Goal: Task Accomplishment & Management: Manage account settings

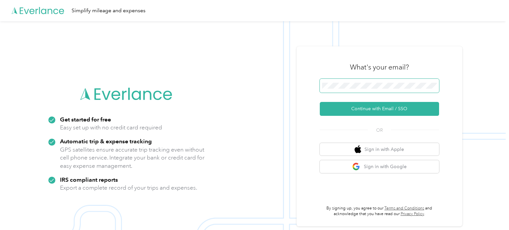
click at [333, 82] on span at bounding box center [379, 86] width 119 height 14
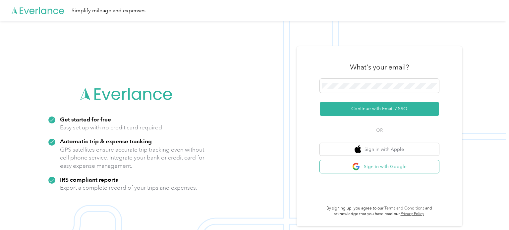
click at [384, 170] on button "Sign in with Google" at bounding box center [379, 166] width 119 height 13
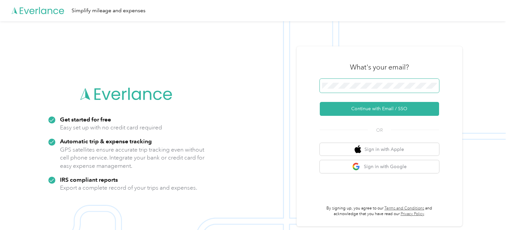
click at [320, 102] on button "Continue with Email / SSO" at bounding box center [379, 109] width 119 height 14
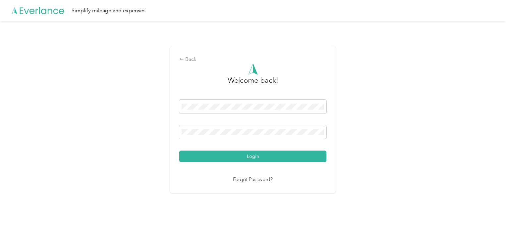
click at [179, 151] on button "Login" at bounding box center [252, 157] width 147 height 12
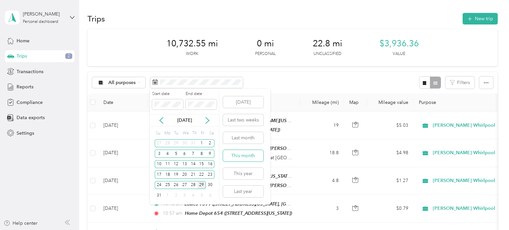
click at [245, 153] on button "This month" at bounding box center [243, 156] width 40 height 12
click at [199, 144] on div "1" at bounding box center [202, 144] width 9 height 8
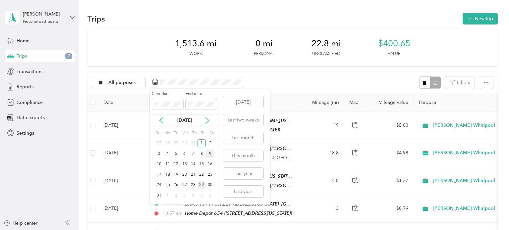
click at [210, 153] on div "9" at bounding box center [210, 154] width 9 height 8
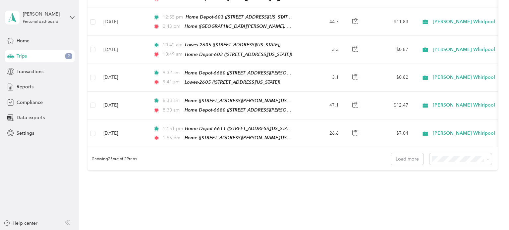
scroll to position [676, 0]
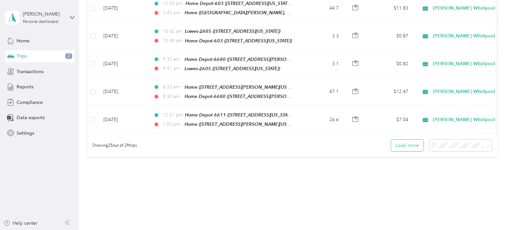
click at [415, 140] on button "Load more" at bounding box center [407, 146] width 32 height 12
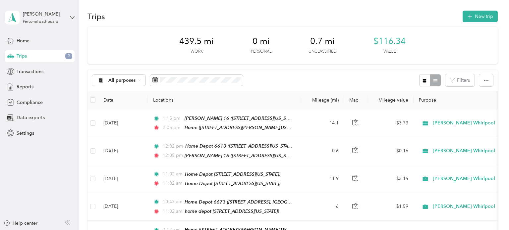
scroll to position [0, 0]
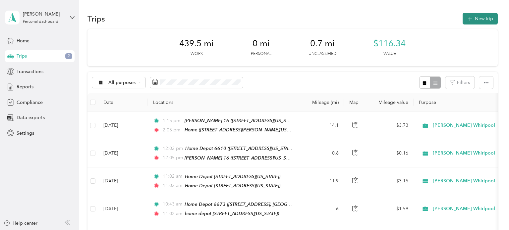
click at [481, 20] on button "New trip" at bounding box center [480, 19] width 35 height 12
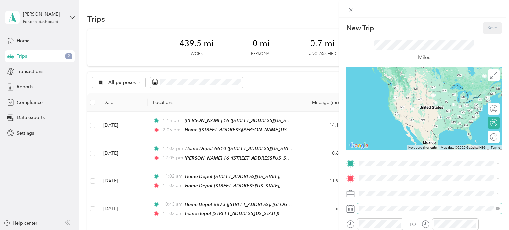
click at [380, 211] on span at bounding box center [429, 208] width 145 height 11
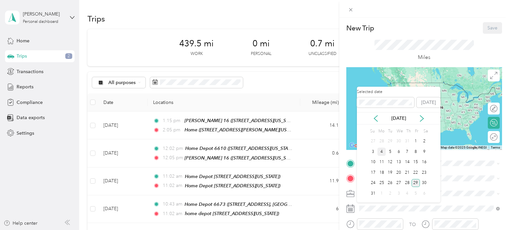
click at [381, 152] on div "4" at bounding box center [381, 152] width 9 height 8
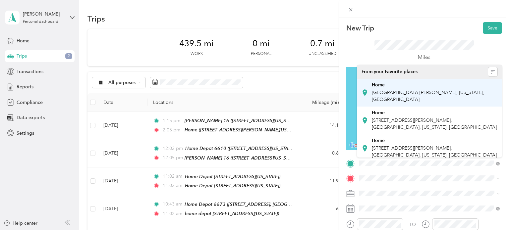
click at [410, 94] on span "East Palmer Avenue, 91205, Glendale, California, United States of America" at bounding box center [428, 96] width 113 height 13
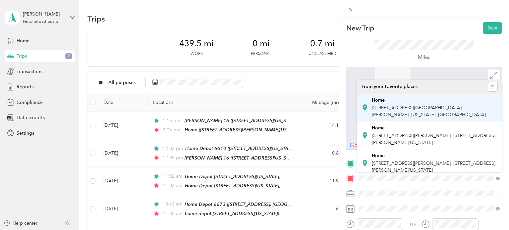
click at [407, 108] on span "[STREET_ADDRESS][GEOGRAPHIC_DATA][PERSON_NAME], [US_STATE], [GEOGRAPHIC_DATA]" at bounding box center [429, 111] width 114 height 13
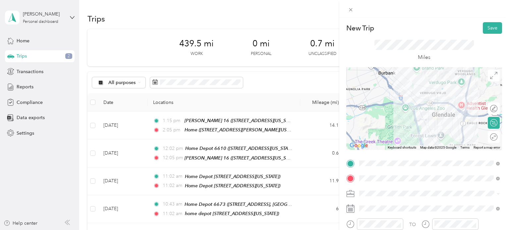
click at [495, 34] on div "Miles" at bounding box center [424, 50] width 156 height 33
click at [494, 33] on button "Save" at bounding box center [492, 28] width 19 height 12
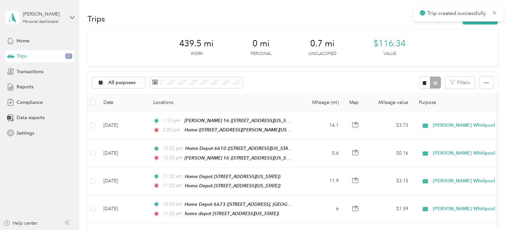
click at [506, 35] on div "Trips New trip 439.5 mi Work 0 mi Personal 0.7 mi Unclassified $116.34 Value Al…" at bounding box center [292, 115] width 427 height 230
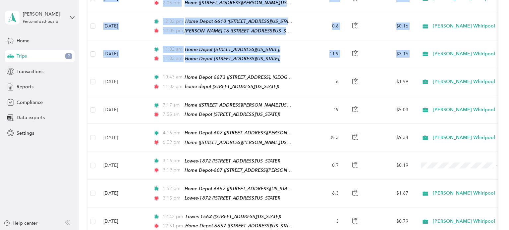
drag, startPoint x: 509, startPoint y: 35, endPoint x: 509, endPoint y: 64, distance: 28.8
click at [506, 64] on div "Trips New trip 439.5 mi Work 0 mi Personal 0.7 mi Unclassified $116.34 Value Al…" at bounding box center [292, 115] width 427 height 230
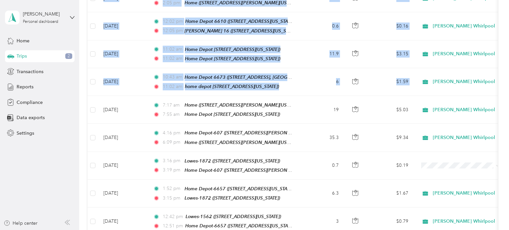
scroll to position [131, 0]
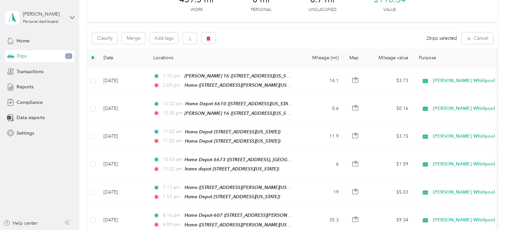
scroll to position [0, 0]
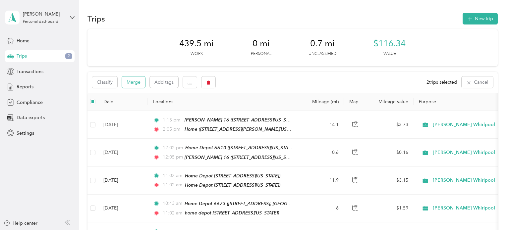
click at [137, 84] on button "Merge" at bounding box center [133, 83] width 23 height 12
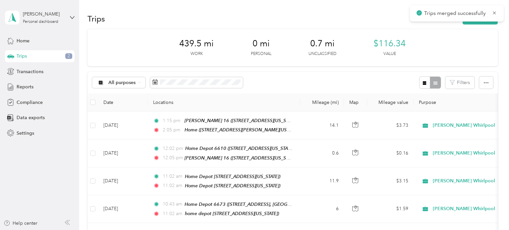
click at [473, 36] on div "439.5 mi Work 0 mi Personal 0.7 mi Unclassified $116.34 Value" at bounding box center [292, 47] width 410 height 37
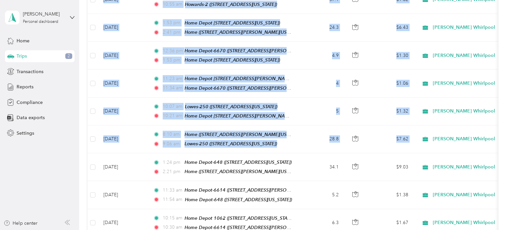
scroll to position [406, 0]
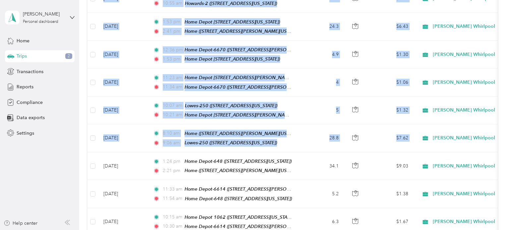
drag, startPoint x: 509, startPoint y: 36, endPoint x: 509, endPoint y: 129, distance: 92.5
click at [506, 129] on div "Trips New trip 439.5 mi Work 0 mi Personal 0.7 mi Unclassified $116.34 Value Al…" at bounding box center [292, 115] width 427 height 230
click at [504, 155] on div "Trips New trip 439.5 mi Work 0 mi Personal 0.7 mi Unclassified $116.34 Value Al…" at bounding box center [292, 96] width 427 height 1004
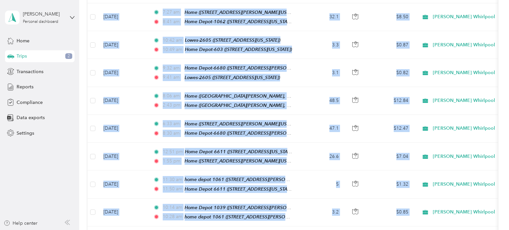
scroll to position [643, 0]
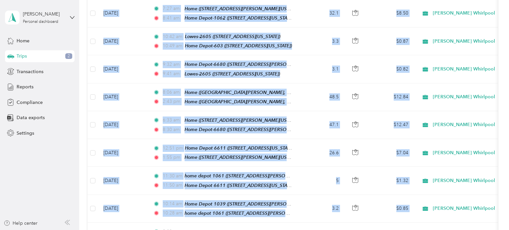
drag, startPoint x: 509, startPoint y: 132, endPoint x: 509, endPoint y: 186, distance: 53.7
click at [506, 186] on div "Trips New trip 439.5 mi Work 0 mi Personal 0.7 mi Unclassified $116.34 Value Al…" at bounding box center [292, 115] width 427 height 230
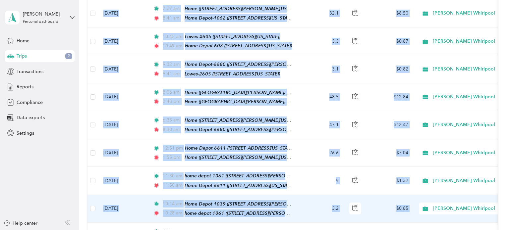
click at [499, 203] on div "[PERSON_NAME] Whirlpool" at bounding box center [460, 209] width 82 height 12
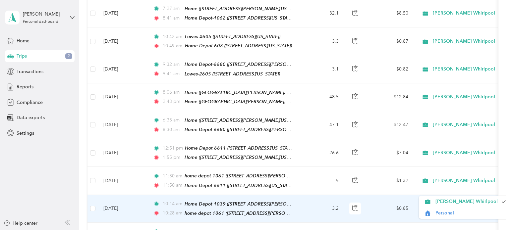
click at [500, 203] on div "[PERSON_NAME] Whirlpool" at bounding box center [460, 209] width 82 height 12
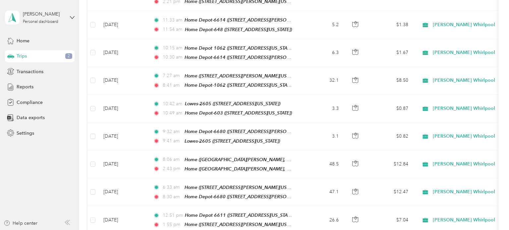
scroll to position [571, 0]
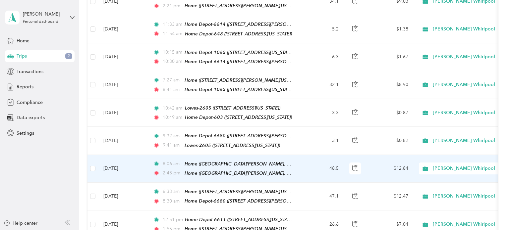
click at [309, 155] on td "48.5" at bounding box center [322, 169] width 44 height 28
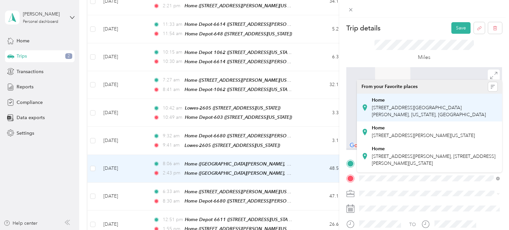
click at [400, 104] on div "Home [STREET_ADDRESS][PERSON_NAME][US_STATE]" at bounding box center [435, 107] width 126 height 21
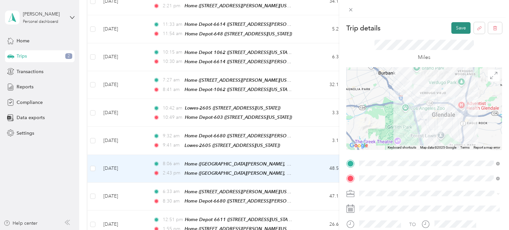
click at [464, 25] on button "Save" at bounding box center [460, 28] width 19 height 12
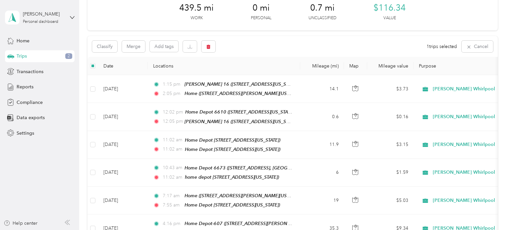
scroll to position [38, 0]
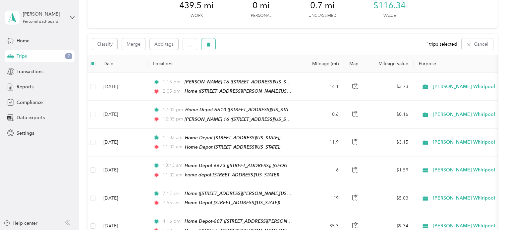
click at [208, 42] on icon "button" at bounding box center [208, 44] width 5 height 5
click at [258, 73] on button "Yes" at bounding box center [257, 72] width 13 height 11
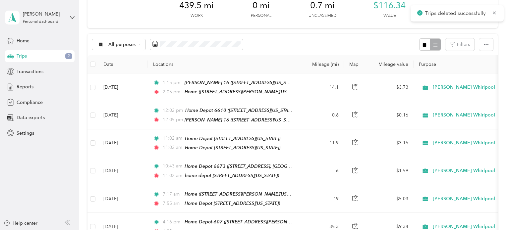
scroll to position [0, 0]
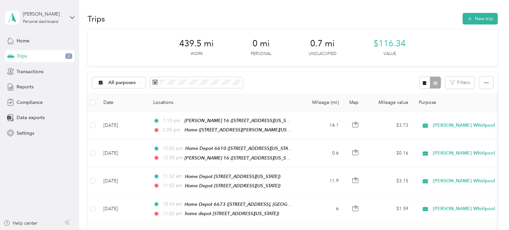
click at [475, 12] on div "Trips New trip" at bounding box center [292, 19] width 410 height 14
click at [475, 15] on button "New trip" at bounding box center [480, 19] width 35 height 12
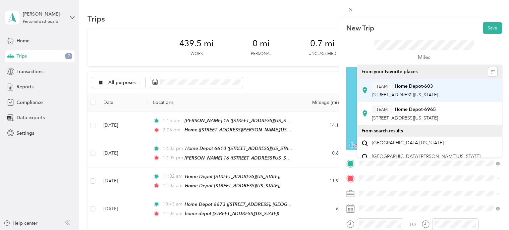
click at [438, 97] on span "2782 El Camino Real, 92782, Tustin, California" at bounding box center [405, 95] width 66 height 6
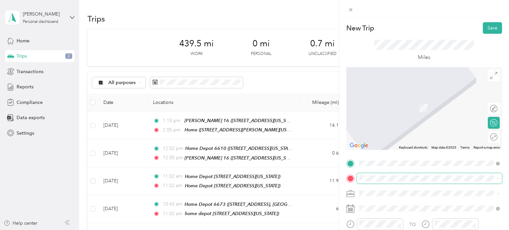
click at [403, 175] on span at bounding box center [429, 178] width 145 height 11
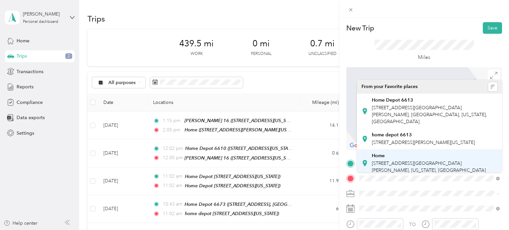
click at [400, 161] on span "[STREET_ADDRESS][GEOGRAPHIC_DATA][PERSON_NAME], [US_STATE], [GEOGRAPHIC_DATA]" at bounding box center [429, 167] width 114 height 13
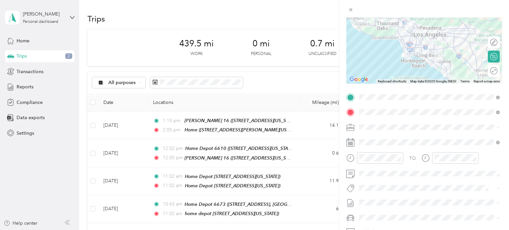
scroll to position [68, 0]
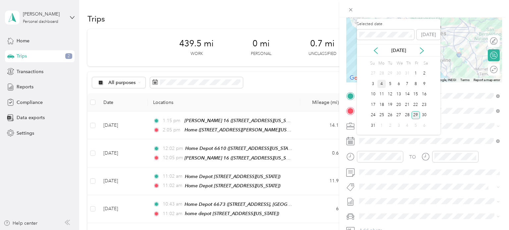
click at [382, 84] on div "4" at bounding box center [381, 84] width 9 height 8
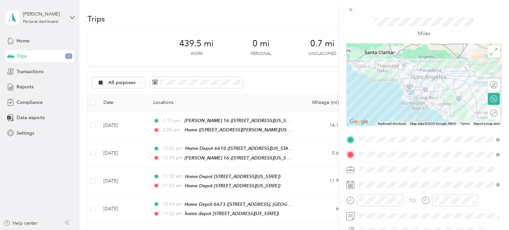
scroll to position [0, 0]
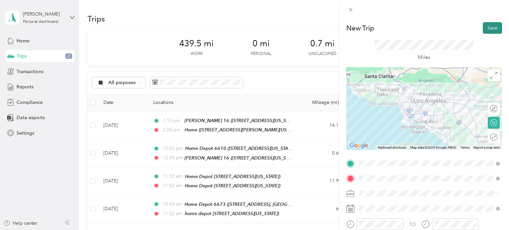
click at [494, 32] on button "Save" at bounding box center [492, 28] width 19 height 12
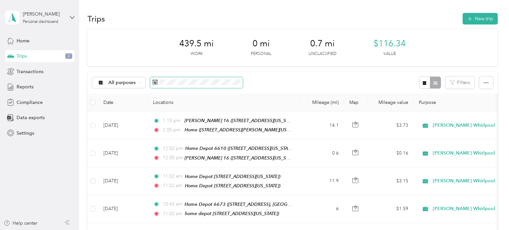
click at [185, 79] on span at bounding box center [196, 82] width 93 height 11
click at [140, 83] on icon at bounding box center [139, 82] width 3 height 3
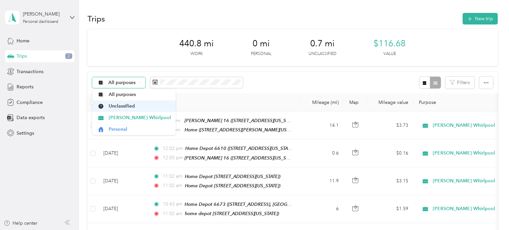
click at [133, 107] on span "Unclassified" at bounding box center [140, 106] width 62 height 7
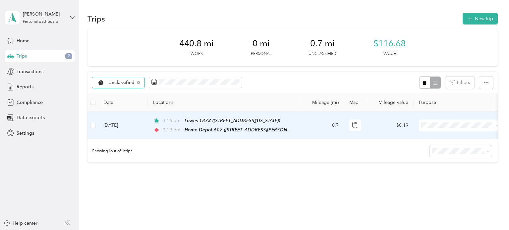
click at [471, 129] on span at bounding box center [460, 126] width 82 height 12
click at [451, 136] on span "[PERSON_NAME] Whirlpool" at bounding box center [466, 137] width 62 height 7
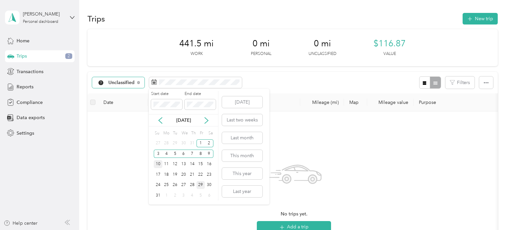
click at [159, 164] on div "10" at bounding box center [158, 164] width 9 height 8
click at [211, 165] on div "16" at bounding box center [209, 164] width 9 height 8
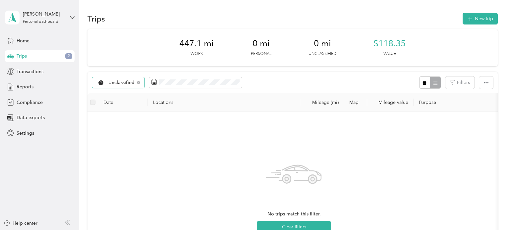
click at [479, 46] on div "447.1 mi Work 0 mi Personal 0 mi Unclassified $118.35 Value" at bounding box center [292, 47] width 410 height 37
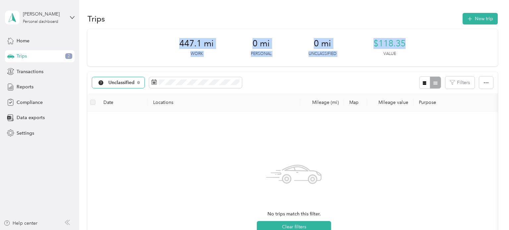
drag, startPoint x: 509, startPoint y: 22, endPoint x: 502, endPoint y: 12, distance: 11.9
click at [502, 12] on div "Trips New trip 447.1 mi Work 0 mi Personal 0 mi Unclassified $118.35 Value Uncl…" at bounding box center [292, 115] width 427 height 230
click at [139, 82] on icon at bounding box center [138, 82] width 3 height 3
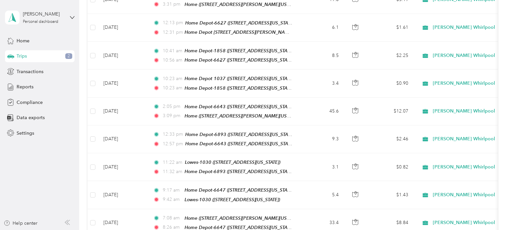
scroll to position [676, 0]
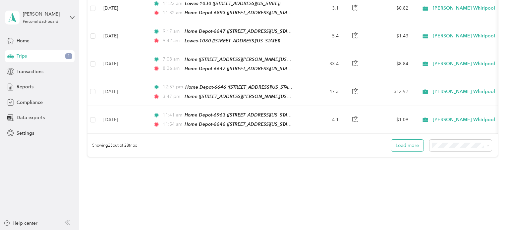
click at [404, 140] on button "Load more" at bounding box center [407, 146] width 32 height 12
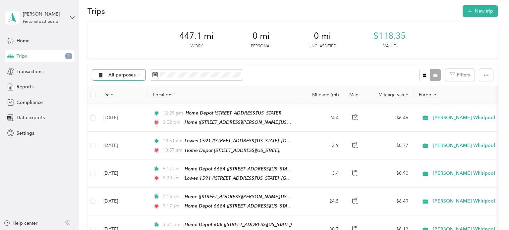
scroll to position [5, 0]
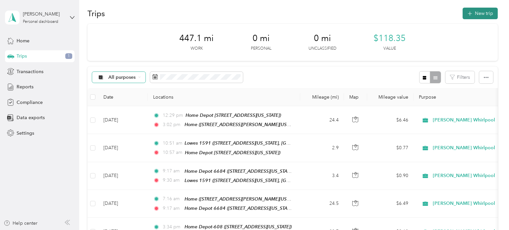
click at [475, 17] on button "New trip" at bounding box center [480, 14] width 35 height 12
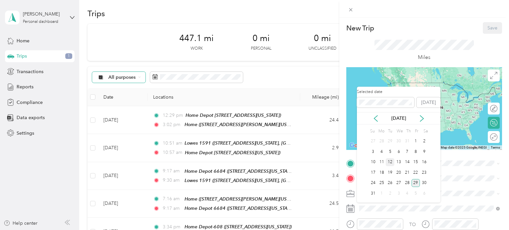
click at [392, 165] on div "12" at bounding box center [390, 162] width 9 height 8
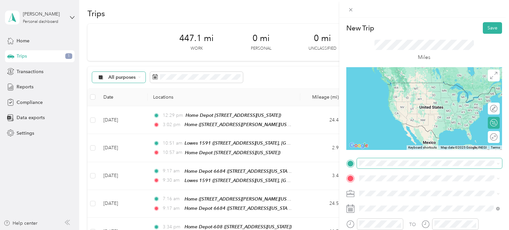
click at [386, 159] on span at bounding box center [429, 163] width 145 height 11
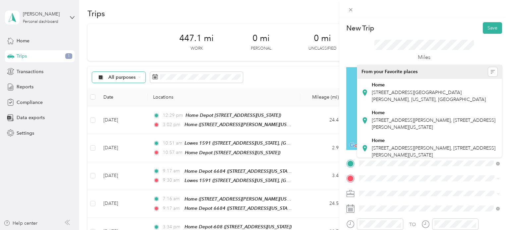
click at [420, 98] on span "[STREET_ADDRESS][GEOGRAPHIC_DATA][PERSON_NAME], [US_STATE], [GEOGRAPHIC_DATA]" at bounding box center [429, 96] width 114 height 13
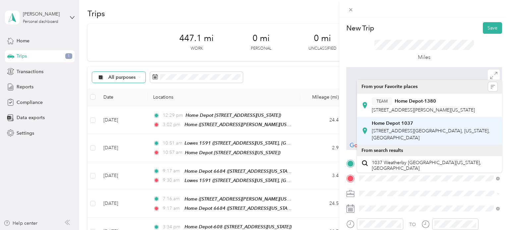
click at [428, 122] on div "Home Depot 1037" at bounding box center [435, 124] width 126 height 6
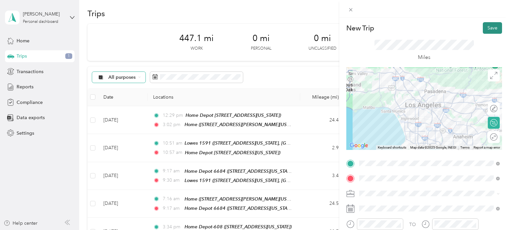
click at [491, 28] on button "Save" at bounding box center [492, 28] width 19 height 12
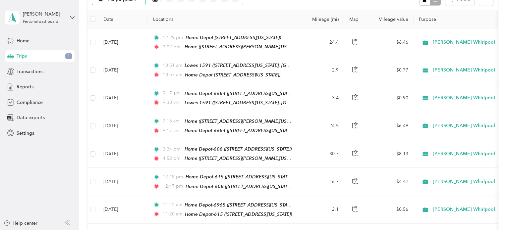
scroll to position [0, 0]
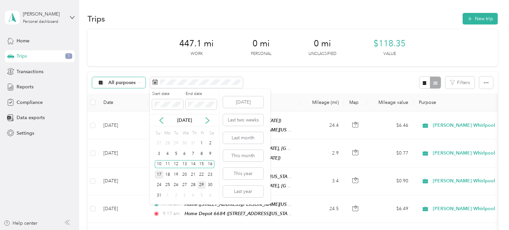
click at [158, 177] on div "17" at bounding box center [159, 175] width 9 height 8
click at [208, 174] on div "23" at bounding box center [210, 175] width 9 height 8
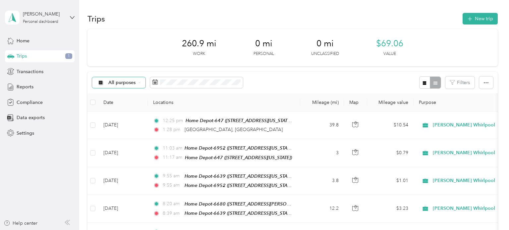
click at [354, 79] on div "All purposes Filters" at bounding box center [292, 83] width 410 height 22
click at [506, 14] on div "Trips New trip 260.9 mi Work 0 mi Personal 0 mi Unclassified $69.06 Value All p…" at bounding box center [292, 115] width 427 height 230
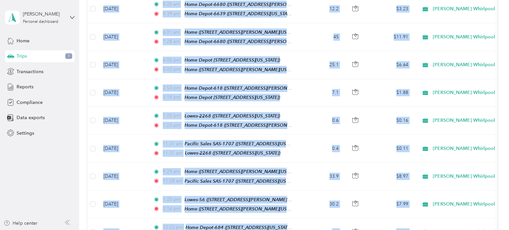
scroll to position [404, 0]
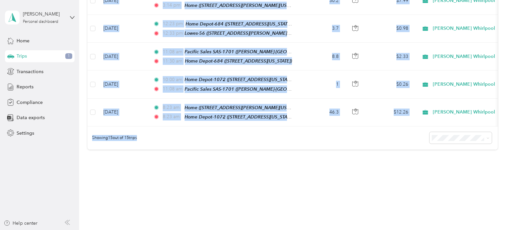
drag, startPoint x: 509, startPoint y: 14, endPoint x: 509, endPoint y: 180, distance: 166.0
click at [506, 180] on div "Trips New trip 260.9 mi Work 0 mi Personal 0 mi Unclassified $69.06 Value All p…" at bounding box center [292, 115] width 427 height 230
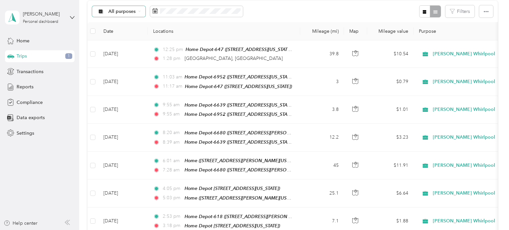
scroll to position [69, 0]
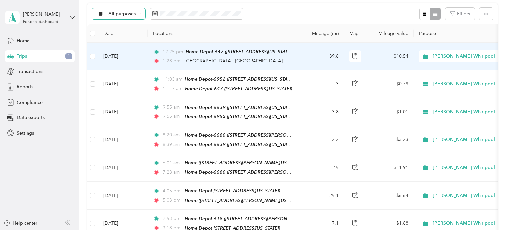
click at [313, 59] on td "39.8" at bounding box center [322, 57] width 44 height 28
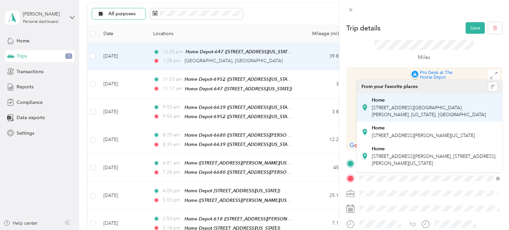
click at [418, 104] on div "Home [STREET_ADDRESS][PERSON_NAME][US_STATE]" at bounding box center [435, 107] width 126 height 21
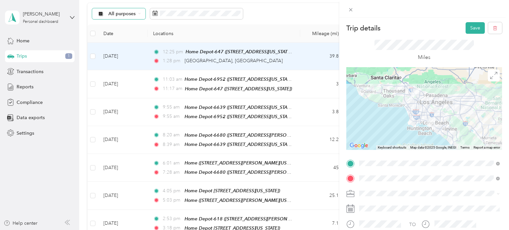
click at [433, 101] on div at bounding box center [424, 108] width 156 height 83
click at [423, 106] on div at bounding box center [424, 108] width 156 height 83
click at [433, 105] on div at bounding box center [424, 108] width 156 height 83
click at [432, 101] on div at bounding box center [424, 108] width 156 height 83
click at [432, 103] on div at bounding box center [424, 108] width 156 height 83
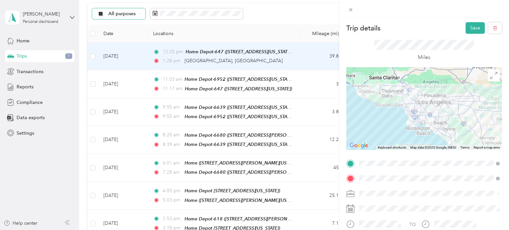
click at [418, 105] on div at bounding box center [424, 108] width 156 height 83
click at [469, 26] on button "Save" at bounding box center [475, 28] width 19 height 12
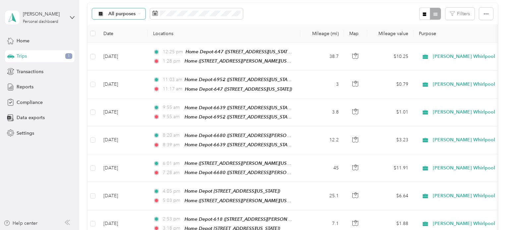
click at [66, 55] on span "1" at bounding box center [68, 56] width 7 height 6
click at [506, 46] on div "Trips New trip 260.9 mi Work 0 mi Personal 0 mi Unclassified $69.06 Value All p…" at bounding box center [292, 115] width 427 height 230
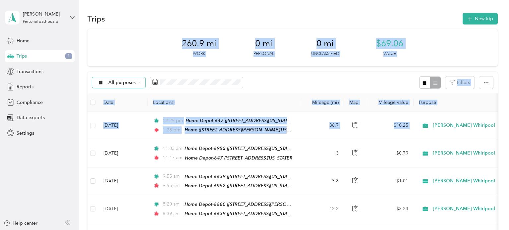
drag, startPoint x: 509, startPoint y: 46, endPoint x: 504, endPoint y: 14, distance: 33.2
click at [504, 14] on div "Trips New trip 260.9 mi Work 0 mi Personal 0 mi Unclassified $69.06 Value All p…" at bounding box center [292, 115] width 427 height 230
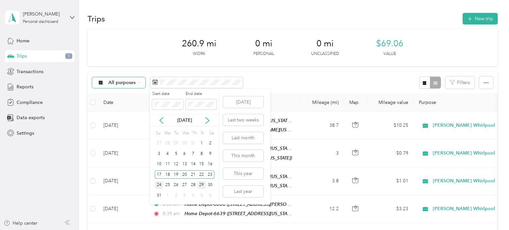
click at [157, 185] on div "24" at bounding box center [159, 185] width 9 height 8
click at [203, 187] on div "29" at bounding box center [202, 185] width 9 height 8
click at [353, 65] on div "366.1 mi Work 0 mi Personal 22.1 mi Unclassified $96.91 Value" at bounding box center [292, 47] width 410 height 37
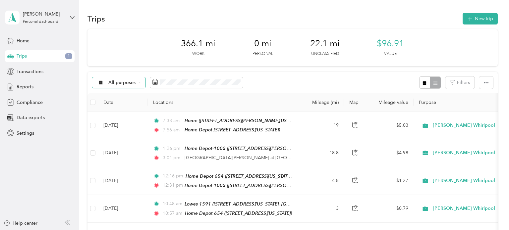
click at [506, 44] on div "Trips New trip 366.1 mi Work 0 mi Personal 22.1 mi Unclassified $96.91 Value Al…" at bounding box center [292, 115] width 427 height 230
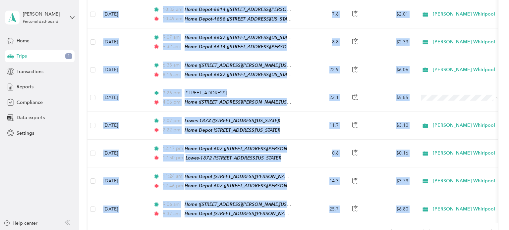
scroll to position [676, 0]
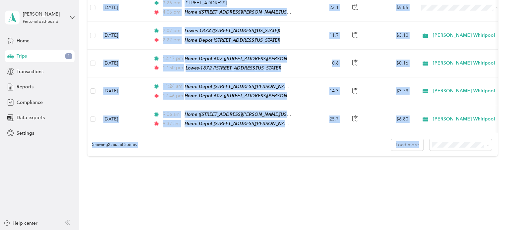
drag, startPoint x: 509, startPoint y: 44, endPoint x: 506, endPoint y: 242, distance: 197.5
click at [506, 230] on html "[PERSON_NAME] Personal dashboard Home Trips 1 Transactions Reports Compliance D…" at bounding box center [253, 115] width 506 height 230
click at [401, 207] on div "Trips New trip 366.1 mi Work 0 mi Personal 22.1 mi Unclassified $96.91 Value Al…" at bounding box center [292, 115] width 427 height 230
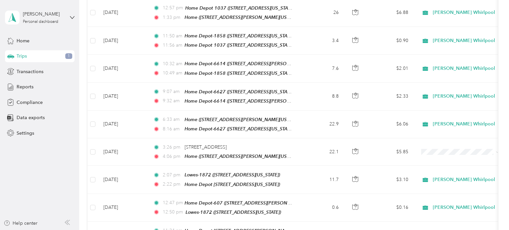
scroll to position [530, 0]
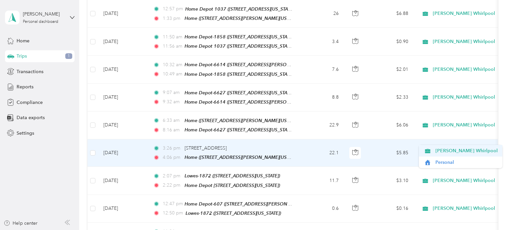
click at [454, 149] on span "[PERSON_NAME] Whirlpool" at bounding box center [466, 150] width 62 height 7
click at [227, 145] on span "[STREET_ADDRESS]" at bounding box center [206, 148] width 42 height 6
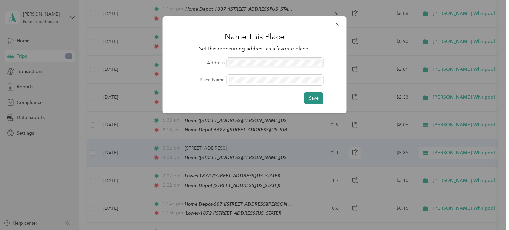
click at [309, 100] on button "Save" at bounding box center [313, 98] width 19 height 12
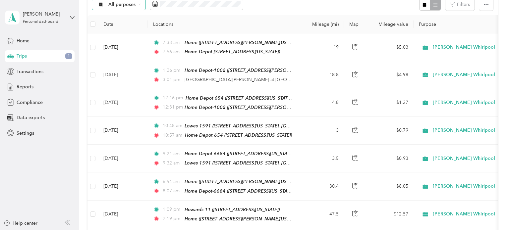
scroll to position [77, 0]
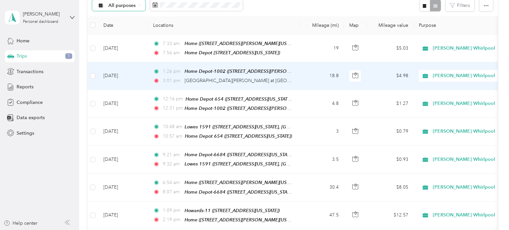
click at [304, 78] on td "18.8" at bounding box center [322, 76] width 44 height 28
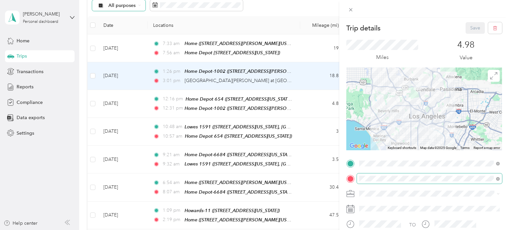
click at [391, 182] on span at bounding box center [429, 179] width 145 height 11
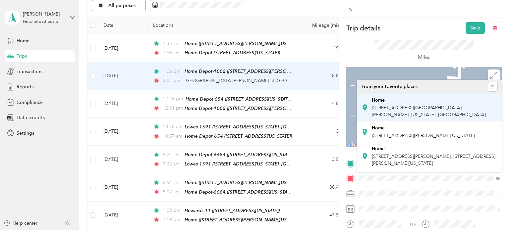
click at [403, 116] on span "[STREET_ADDRESS][GEOGRAPHIC_DATA][PERSON_NAME], [US_STATE], [GEOGRAPHIC_DATA]" at bounding box center [429, 111] width 114 height 13
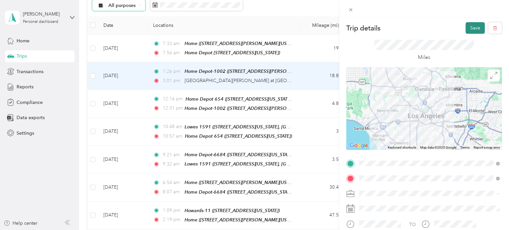
click at [470, 25] on button "Save" at bounding box center [475, 28] width 19 height 12
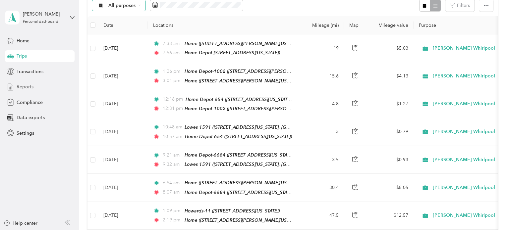
click at [22, 86] on span "Reports" at bounding box center [25, 87] width 17 height 7
